Goal: Find contact information: Find contact information

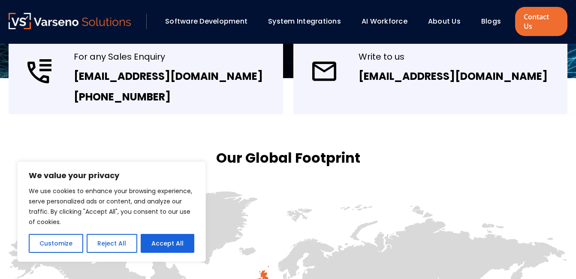
scroll to position [225, 0]
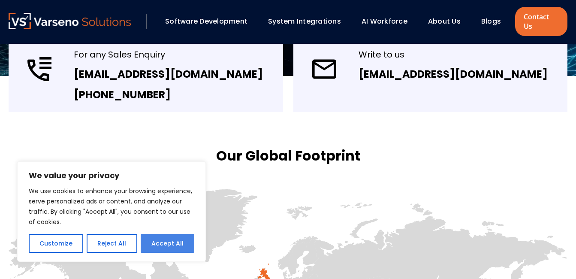
click at [166, 241] on button "Accept All" at bounding box center [168, 243] width 54 height 19
checkbox input "true"
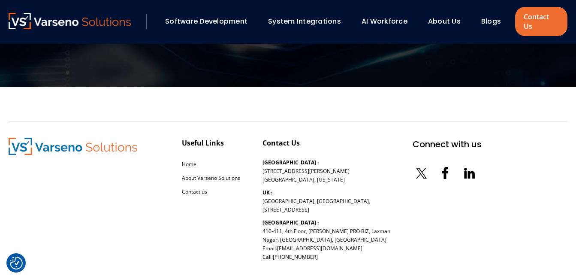
scroll to position [964, 0]
